Goal: Information Seeking & Learning: Learn about a topic

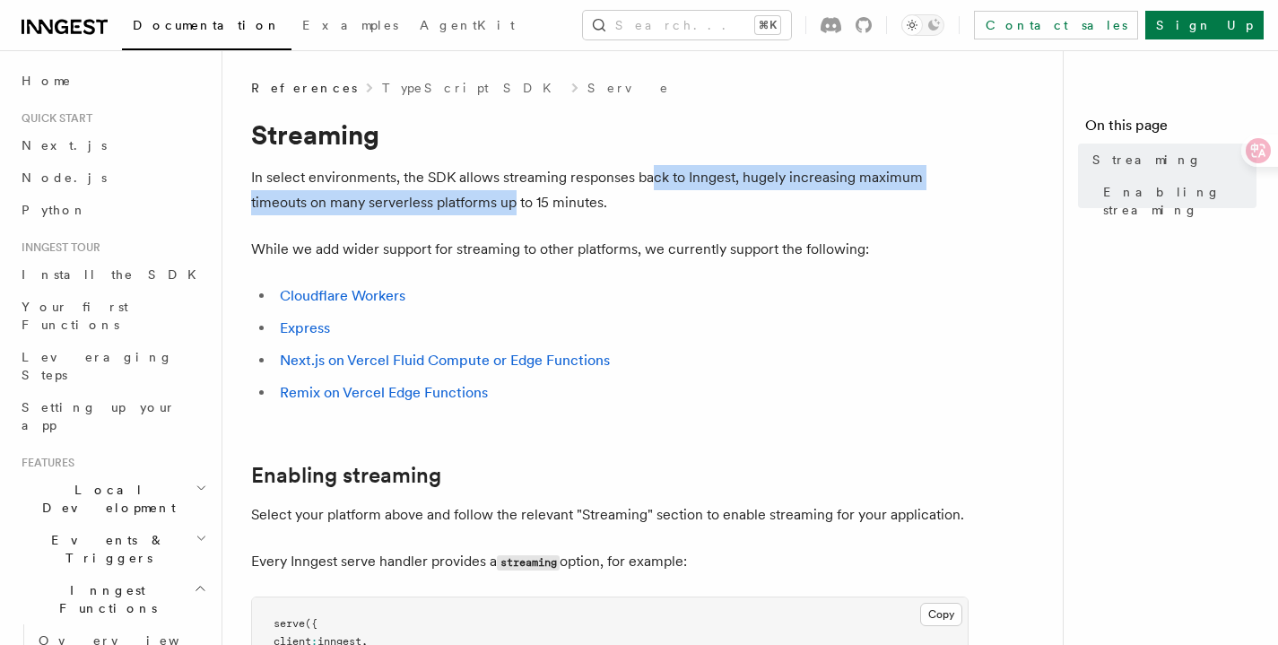
drag, startPoint x: 512, startPoint y: 192, endPoint x: 653, endPoint y: 181, distance: 141.2
click at [653, 181] on p "In select environments, the SDK allows streaming responses back to Inngest, hug…" at bounding box center [610, 190] width 718 height 50
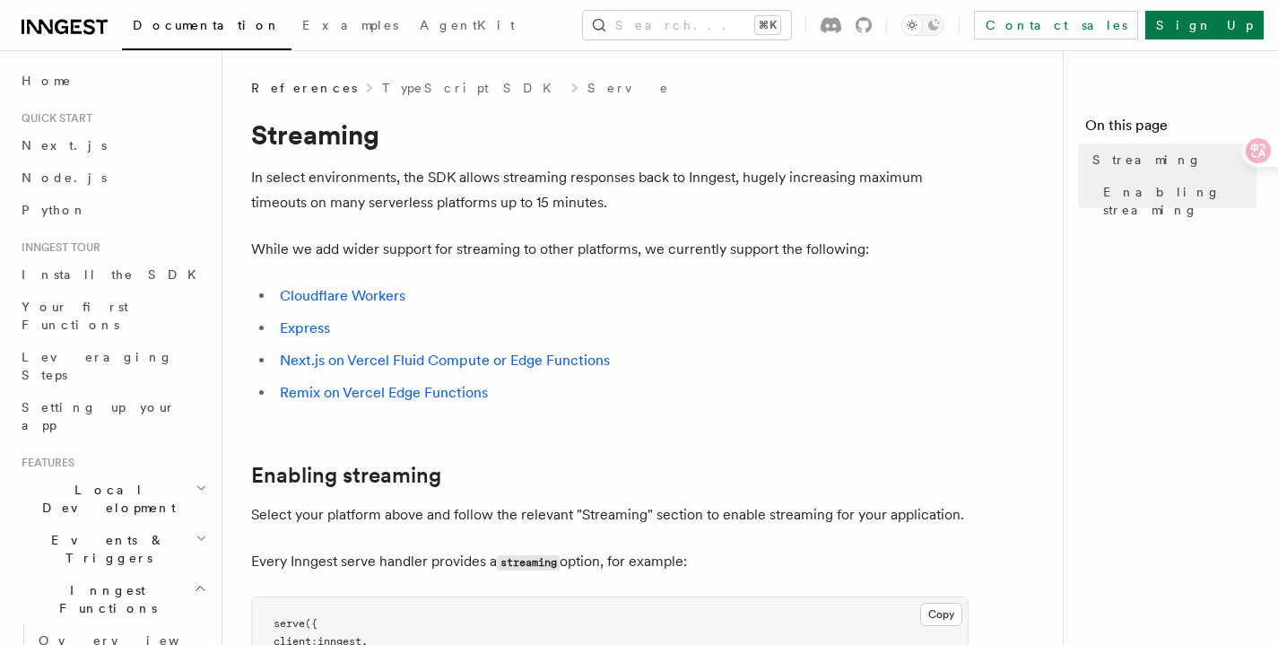
click at [542, 181] on p "In select environments, the SDK allows streaming responses back to Inngest, hug…" at bounding box center [610, 190] width 718 height 50
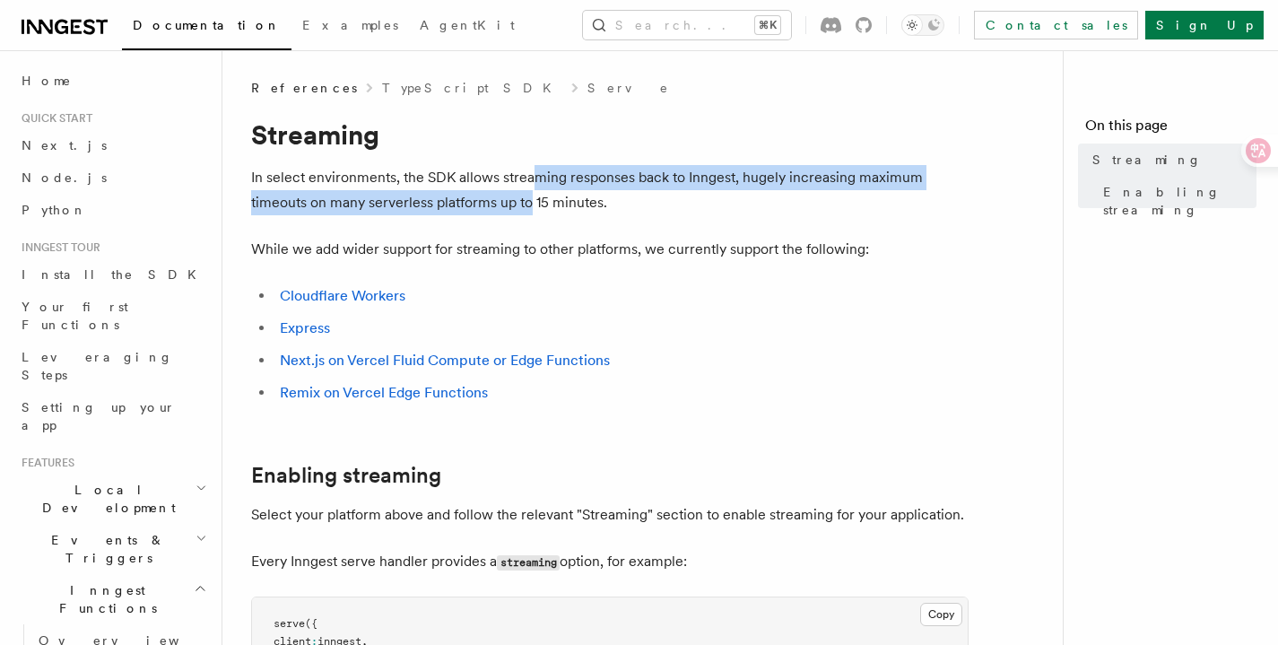
drag, startPoint x: 529, startPoint y: 178, endPoint x: 532, endPoint y: 206, distance: 27.9
click at [532, 206] on p "In select environments, the SDK allows streaming responses back to Inngest, hug…" at bounding box center [610, 190] width 718 height 50
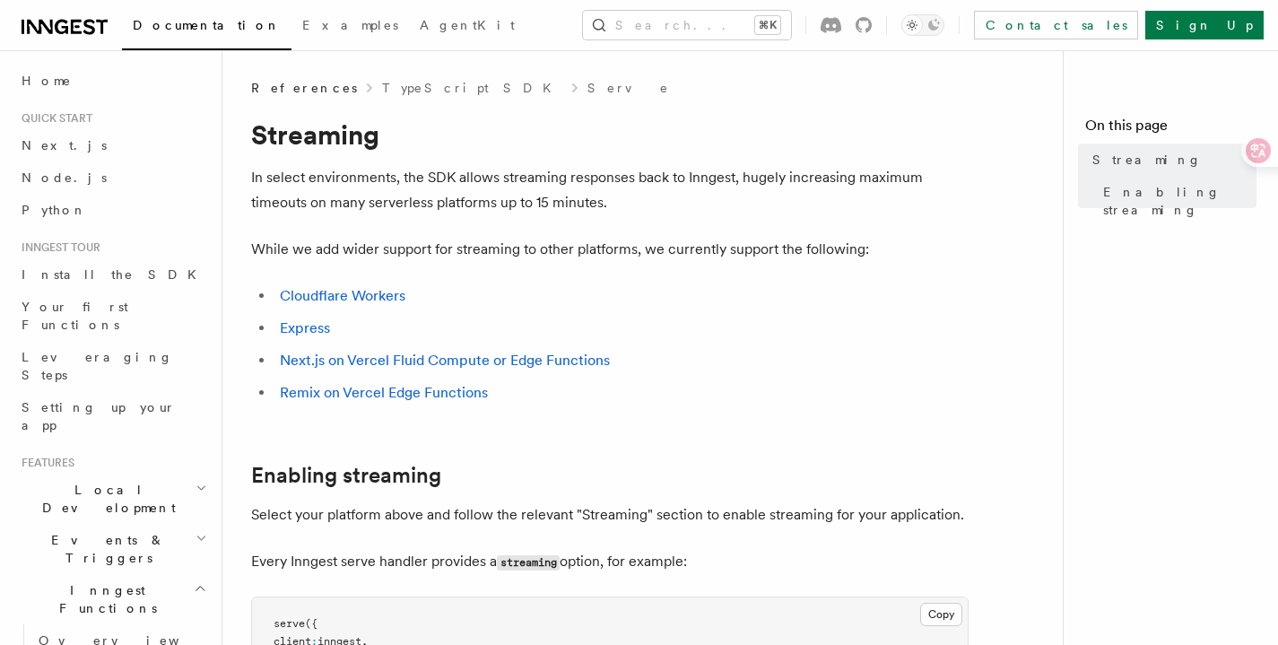
click at [601, 196] on p "In select environments, the SDK allows streaming responses back to Inngest, hug…" at bounding box center [610, 190] width 718 height 50
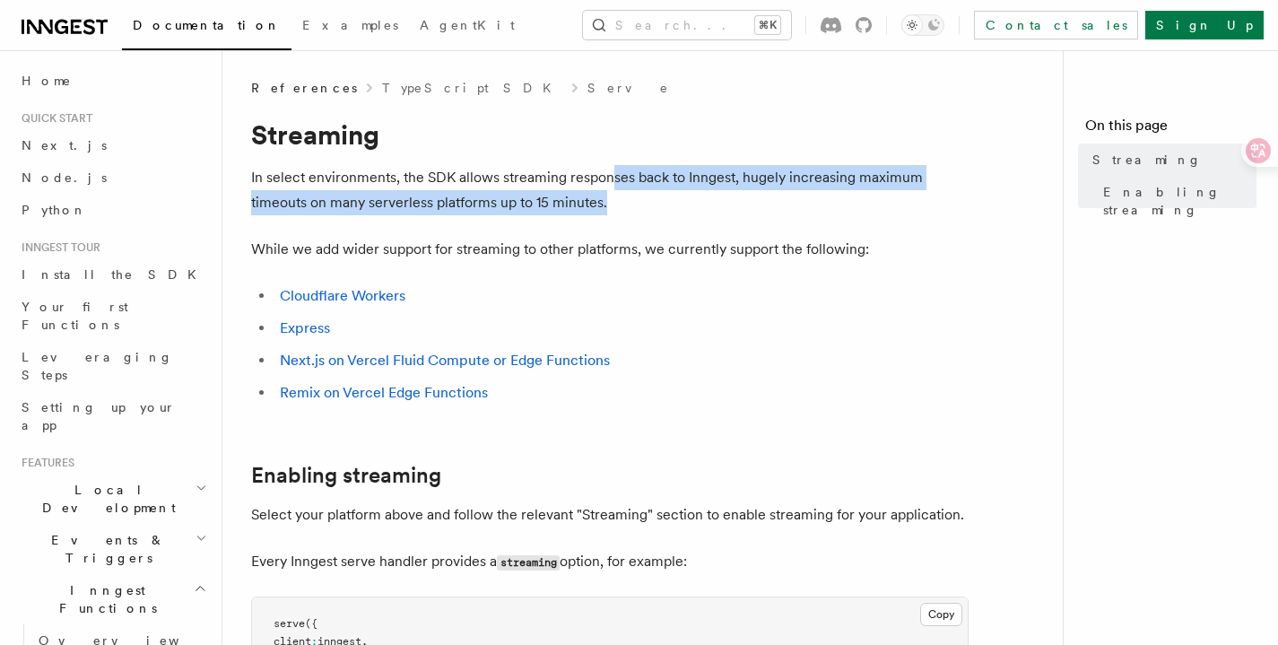
drag, startPoint x: 613, startPoint y: 179, endPoint x: 619, endPoint y: 199, distance: 20.7
click at [619, 199] on p "In select environments, the SDK allows streaming responses back to Inngest, hug…" at bounding box center [610, 190] width 718 height 50
click at [603, 191] on p "In select environments, the SDK allows streaming responses back to Inngest, hug…" at bounding box center [610, 190] width 718 height 50
drag, startPoint x: 600, startPoint y: 168, endPoint x: 611, endPoint y: 222, distance: 55.8
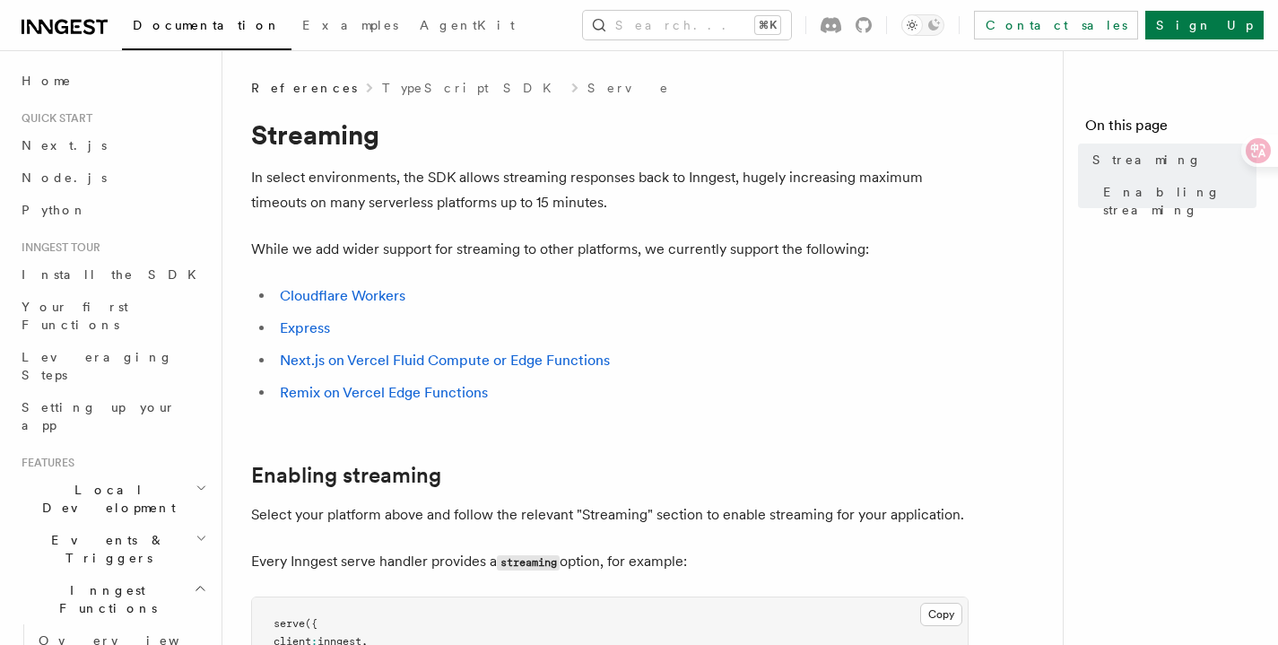
click at [601, 195] on p "In select environments, the SDK allows streaming responses back to Inngest, hug…" at bounding box center [610, 190] width 718 height 50
drag, startPoint x: 599, startPoint y: 187, endPoint x: 600, endPoint y: 201, distance: 13.5
click at [600, 201] on p "In select environments, the SDK allows streaming responses back to Inngest, hug…" at bounding box center [610, 190] width 718 height 50
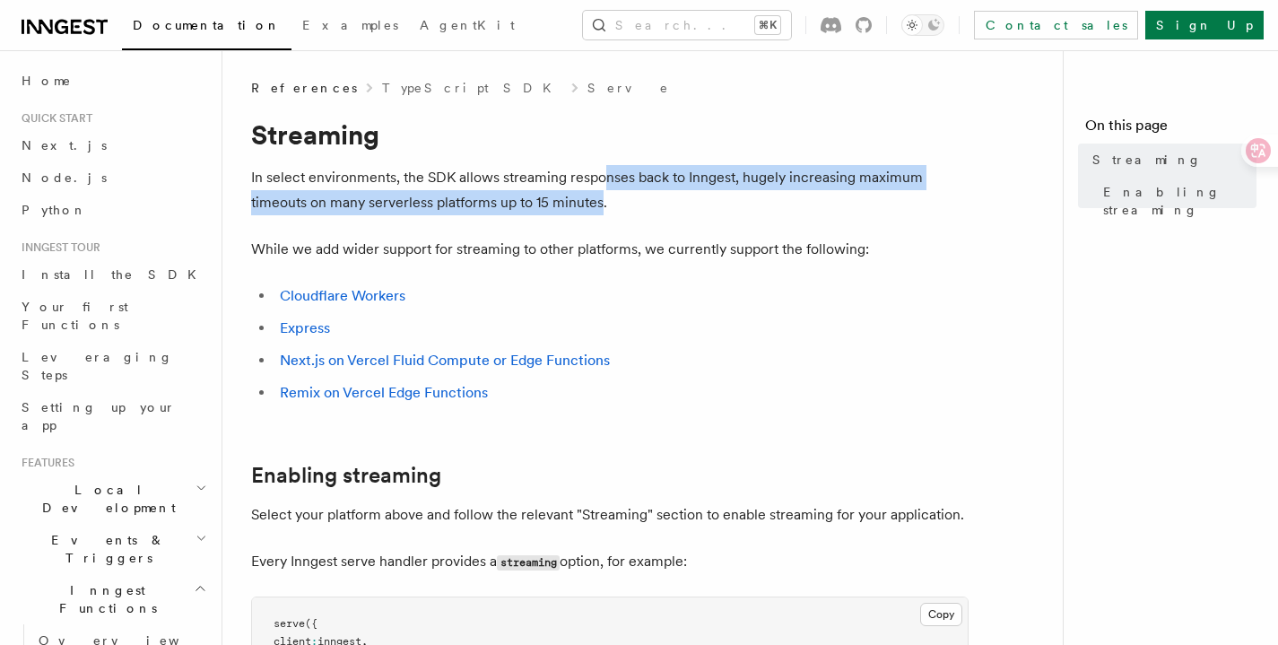
drag, startPoint x: 600, startPoint y: 179, endPoint x: 602, endPoint y: 201, distance: 21.6
click at [602, 201] on p "In select environments, the SDK allows streaming responses back to Inngest, hug…" at bounding box center [610, 190] width 718 height 50
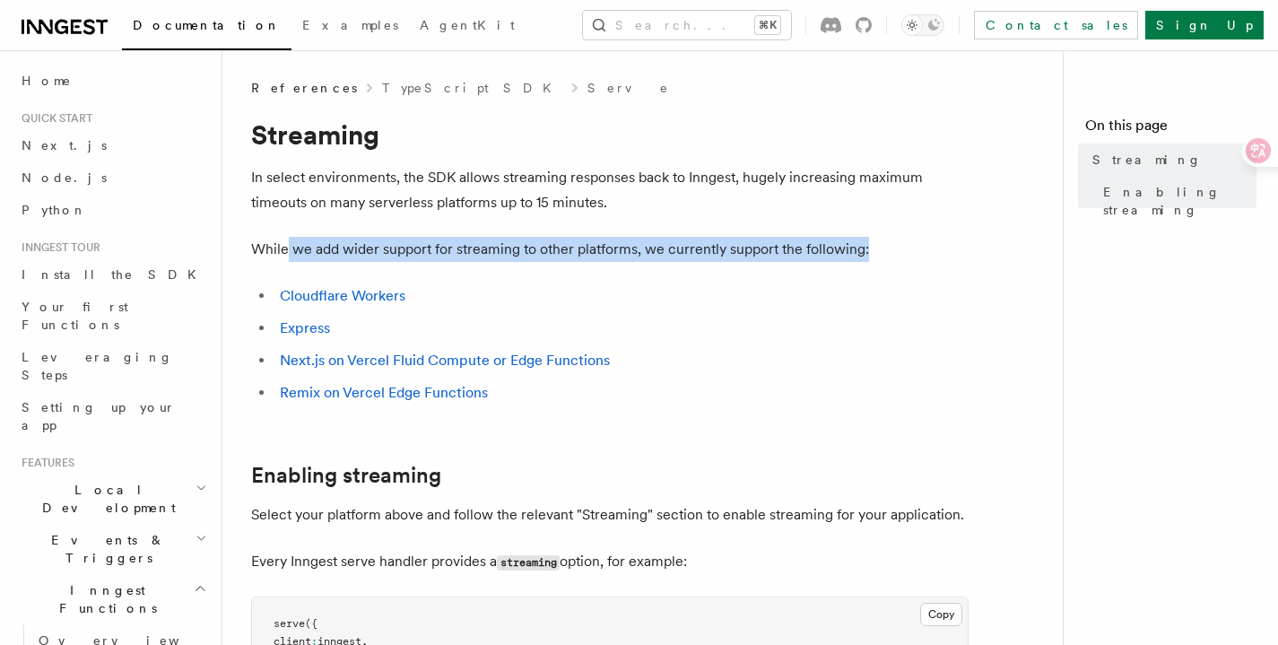
drag, startPoint x: 286, startPoint y: 244, endPoint x: 731, endPoint y: 268, distance: 445.5
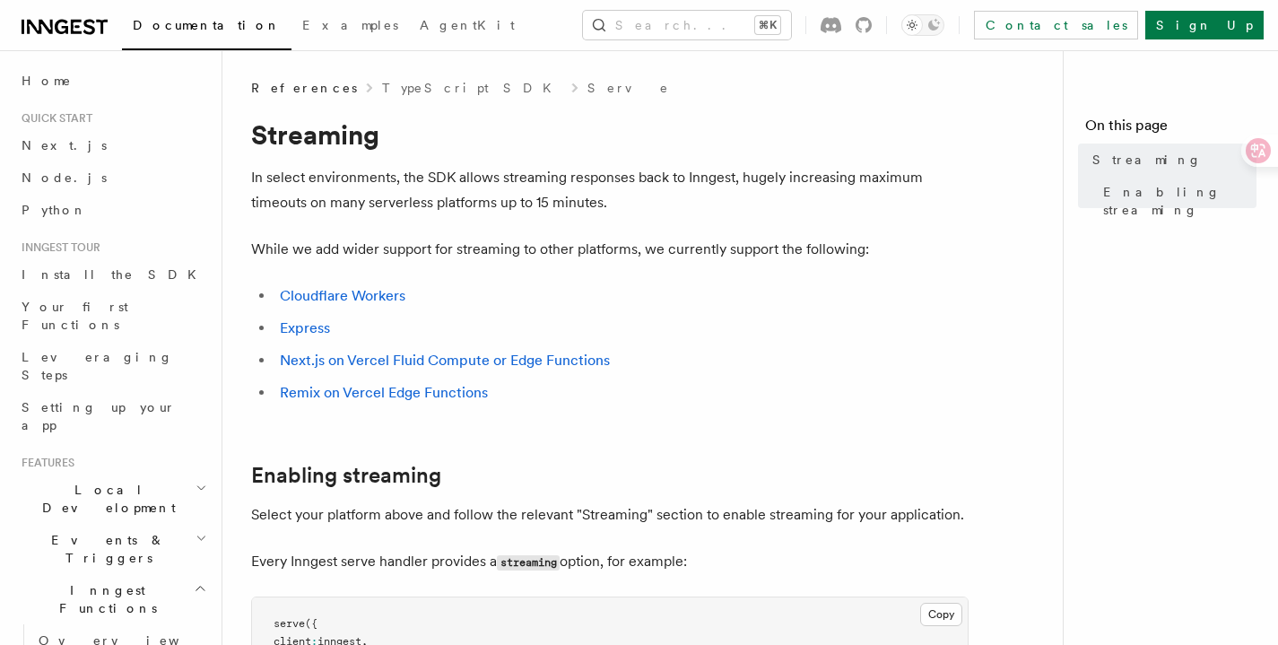
drag, startPoint x: 311, startPoint y: 235, endPoint x: 717, endPoint y: 261, distance: 406.2
drag, startPoint x: 781, startPoint y: 262, endPoint x: 912, endPoint y: 265, distance: 131.0
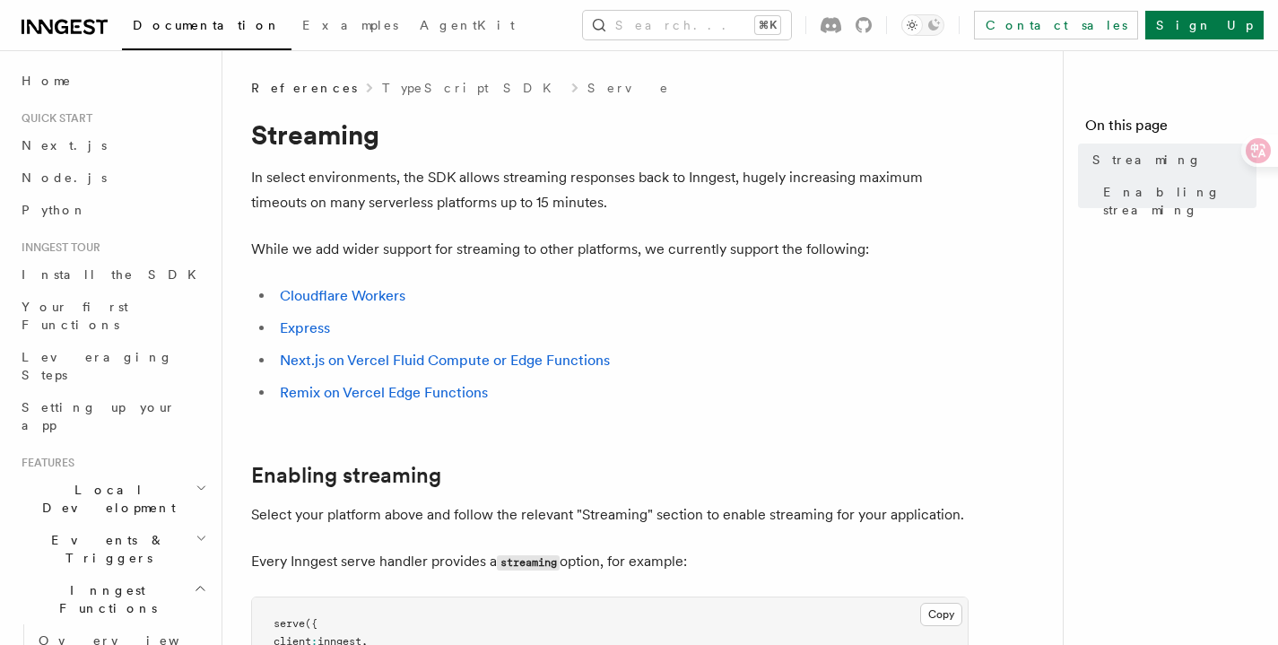
click at [194, 581] on icon "button" at bounding box center [200, 588] width 13 height 14
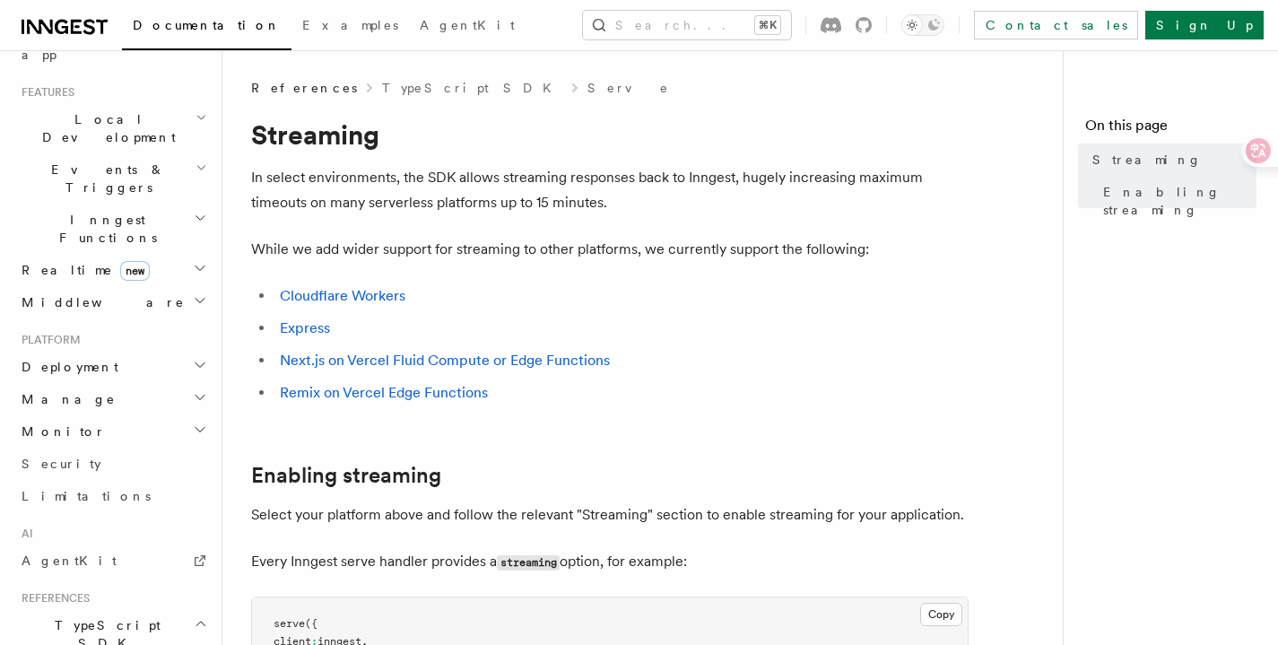
click at [194, 616] on icon "button" at bounding box center [200, 623] width 13 height 14
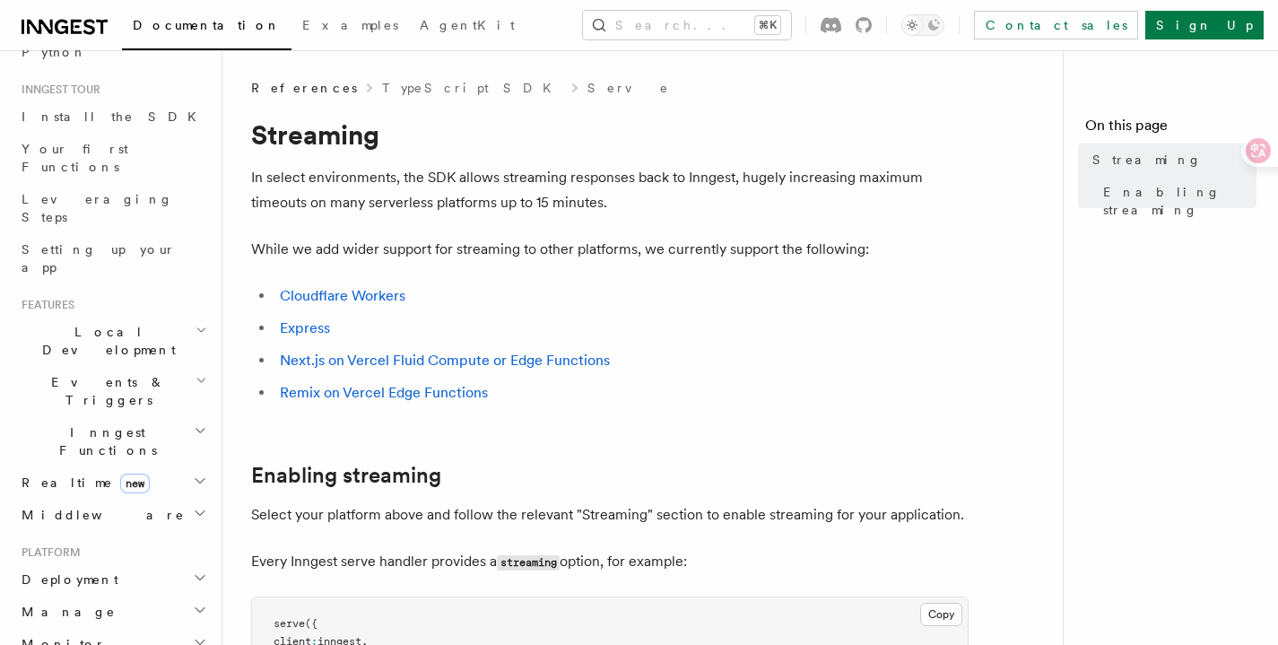
scroll to position [0, 0]
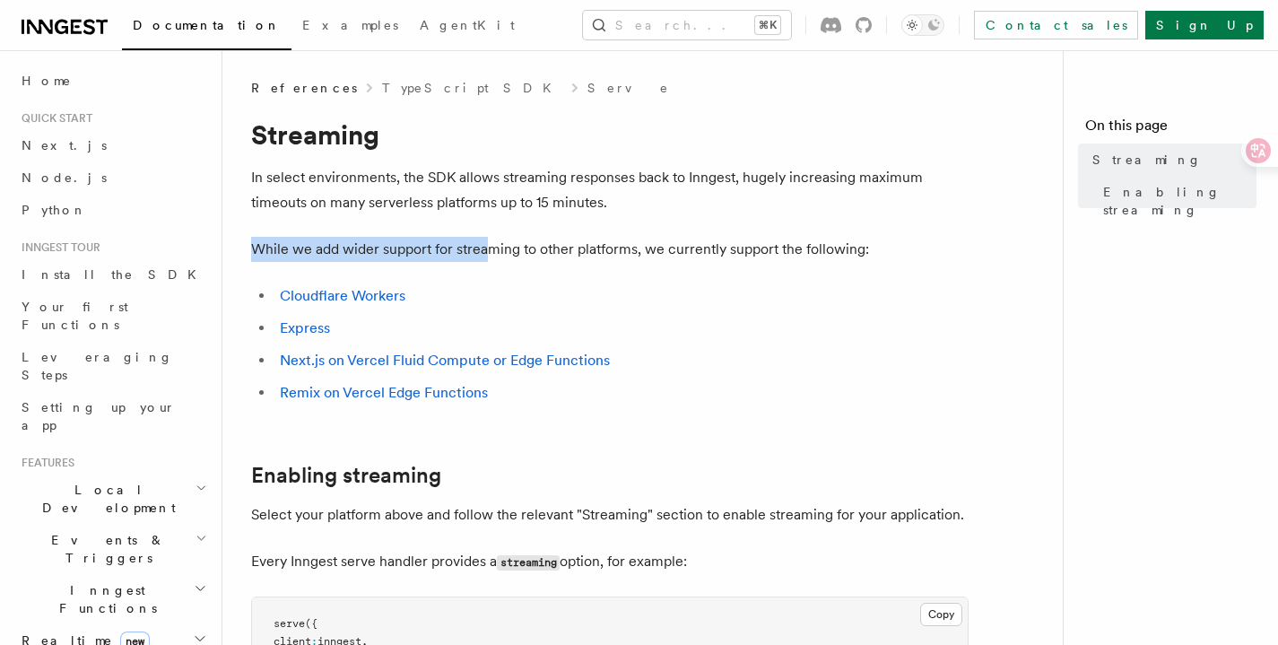
drag, startPoint x: 486, startPoint y: 245, endPoint x: 905, endPoint y: 254, distance: 418.9
click at [905, 254] on p "While we add wider support for streaming to other platforms, we currently suppo…" at bounding box center [610, 249] width 718 height 25
